Goal: Find specific page/section: Find specific page/section

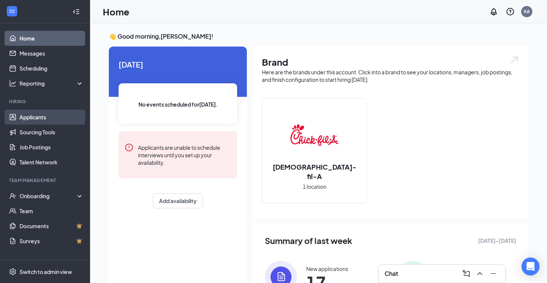
click at [36, 120] on link "Applicants" at bounding box center [52, 117] width 64 height 15
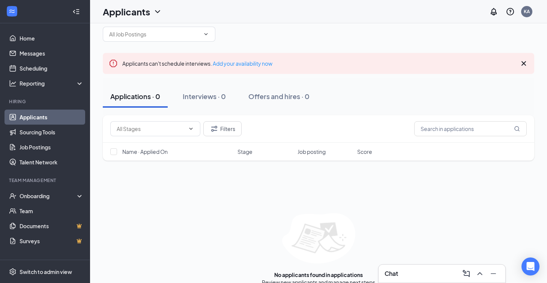
scroll to position [7, 0]
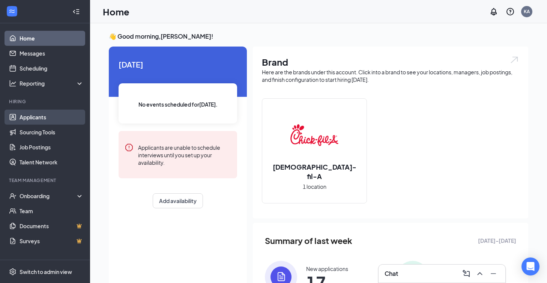
click at [26, 120] on link "Applicants" at bounding box center [52, 117] width 64 height 15
